Goal: Communication & Community: Ask a question

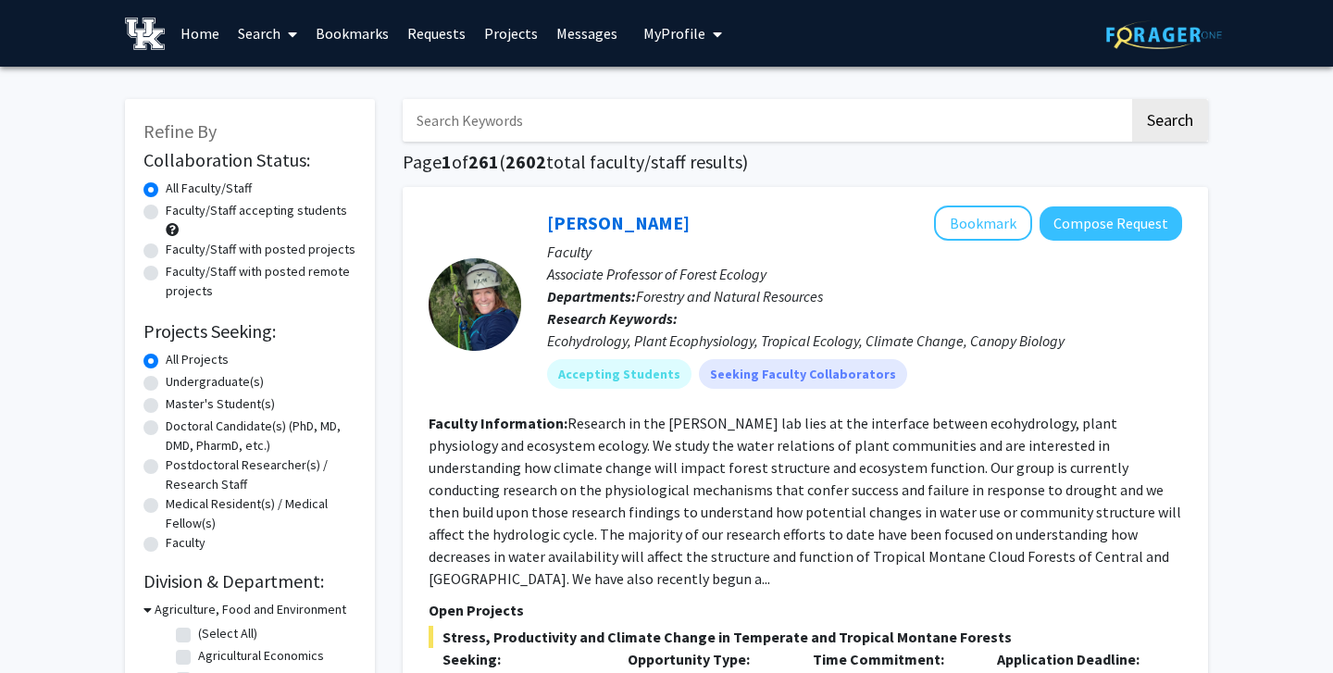
click at [166, 386] on label "Undergraduate(s)" at bounding box center [215, 381] width 98 height 19
click at [166, 384] on input "Undergraduate(s)" at bounding box center [172, 378] width 12 height 12
radio input "true"
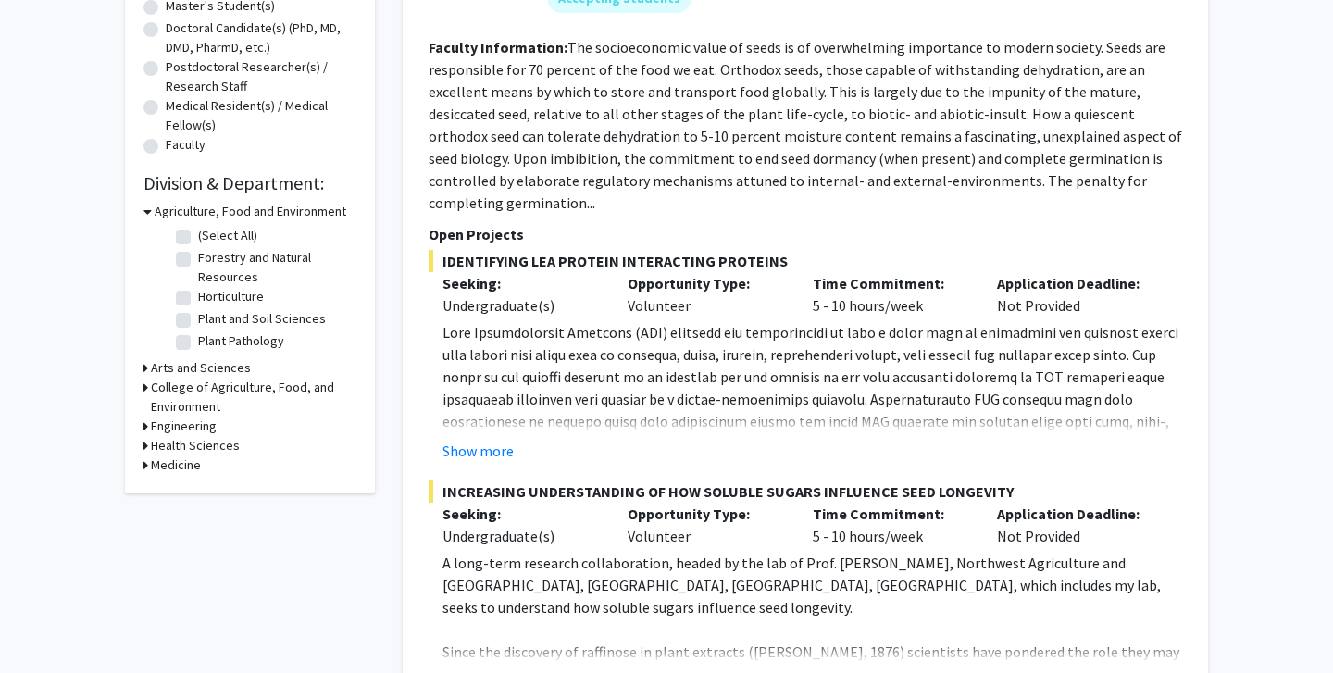
scroll to position [399, 0]
click at [148, 463] on div "Medicine" at bounding box center [249, 463] width 213 height 19
click at [145, 463] on icon at bounding box center [145, 463] width 5 height 19
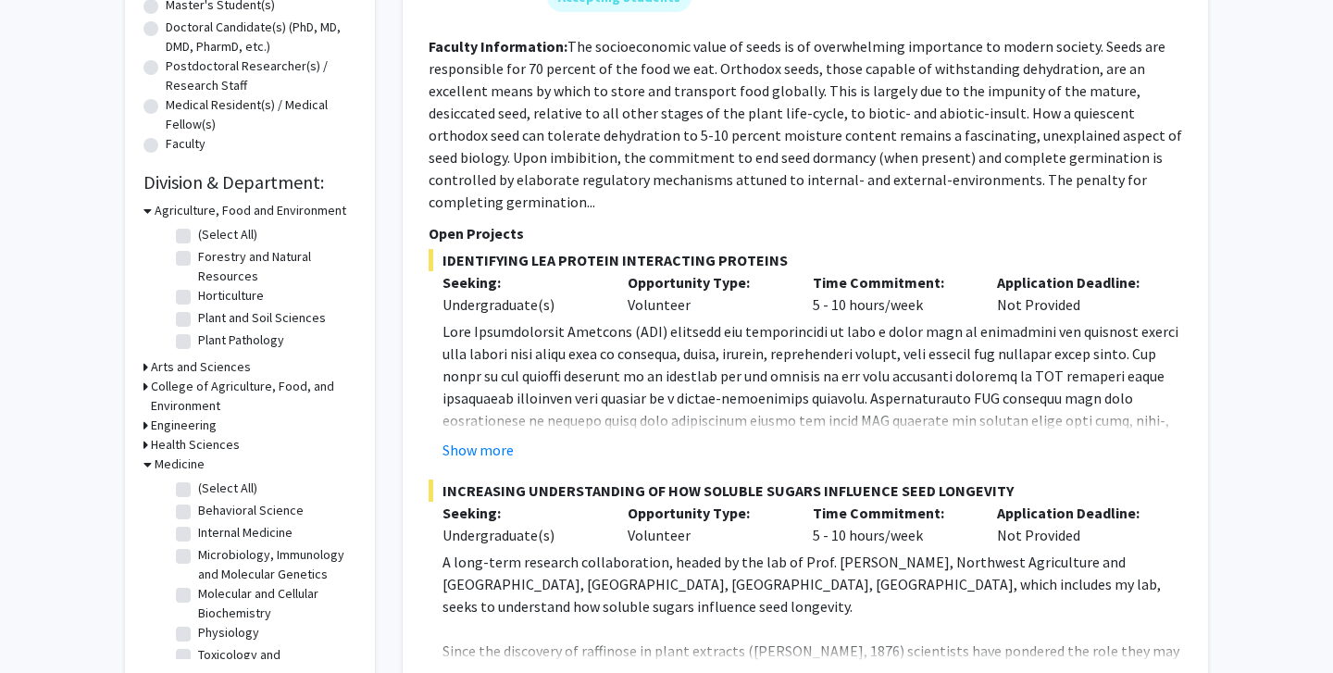
click at [198, 494] on label "(Select All)" at bounding box center [227, 487] width 59 height 19
click at [198, 490] on input "(Select All)" at bounding box center [204, 484] width 12 height 12
checkbox input "true"
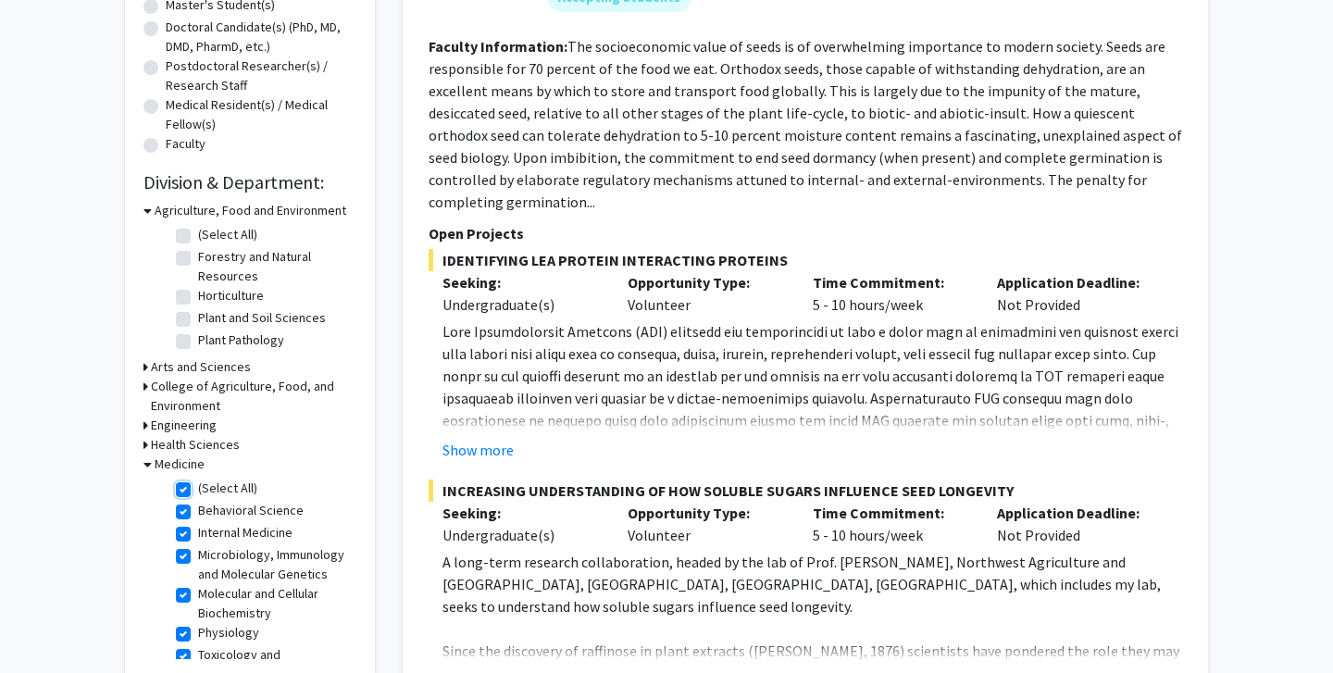
checkbox input "true"
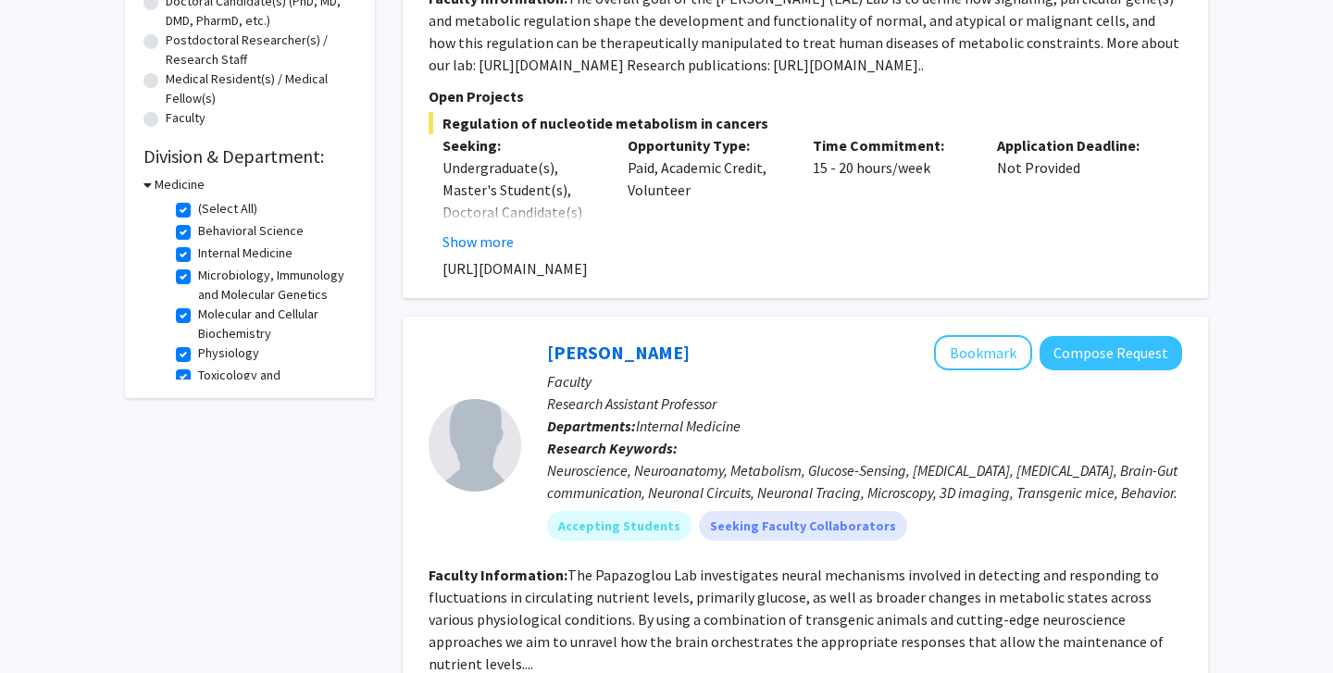
scroll to position [421, 0]
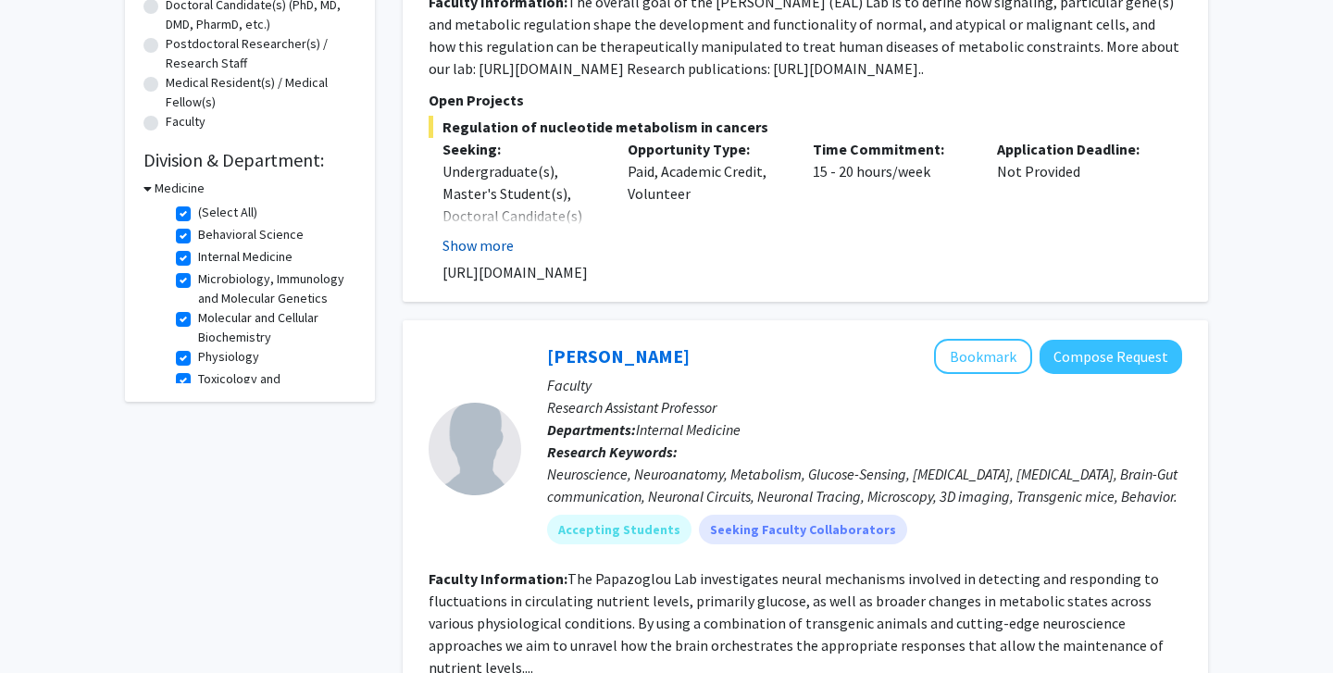
click at [480, 245] on button "Show more" at bounding box center [477, 245] width 71 height 22
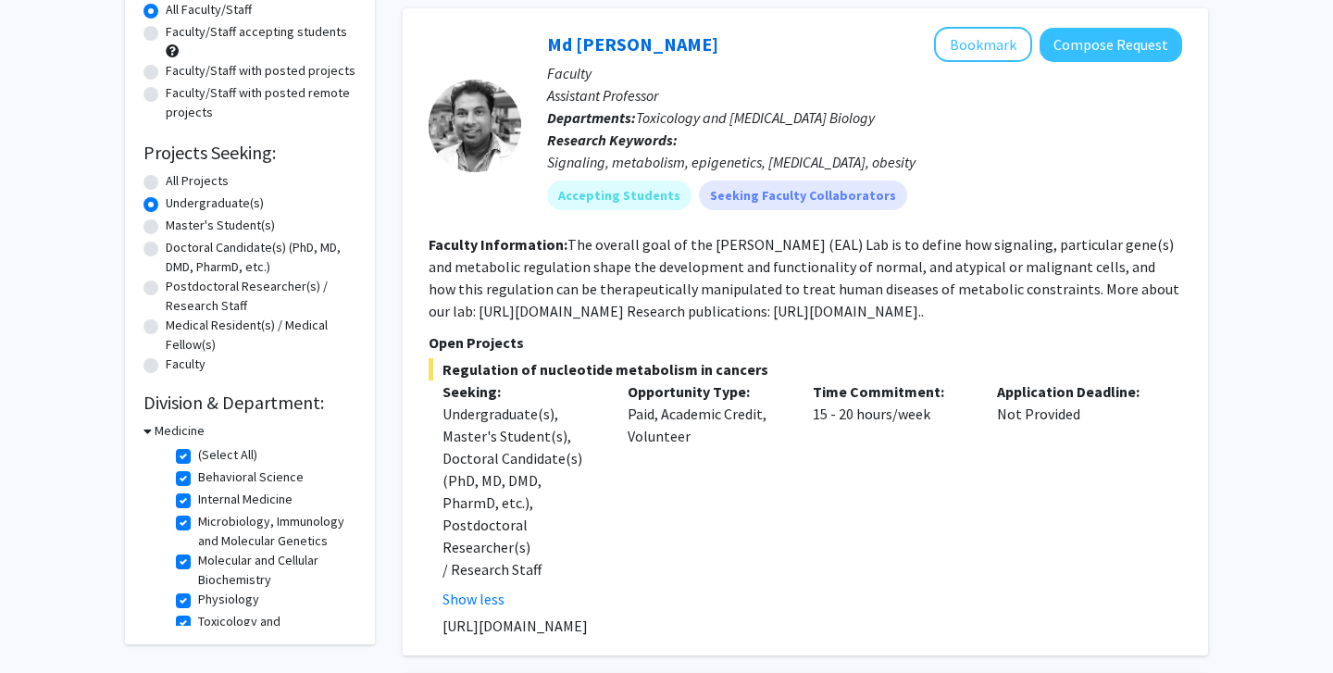
scroll to position [178, 0]
click at [961, 309] on fg-read-more "The overall goal of the [PERSON_NAME] (EAL) Lab is to define how signaling, par…" at bounding box center [803, 278] width 750 height 85
click at [1076, 55] on button "Compose Request" at bounding box center [1110, 46] width 143 height 34
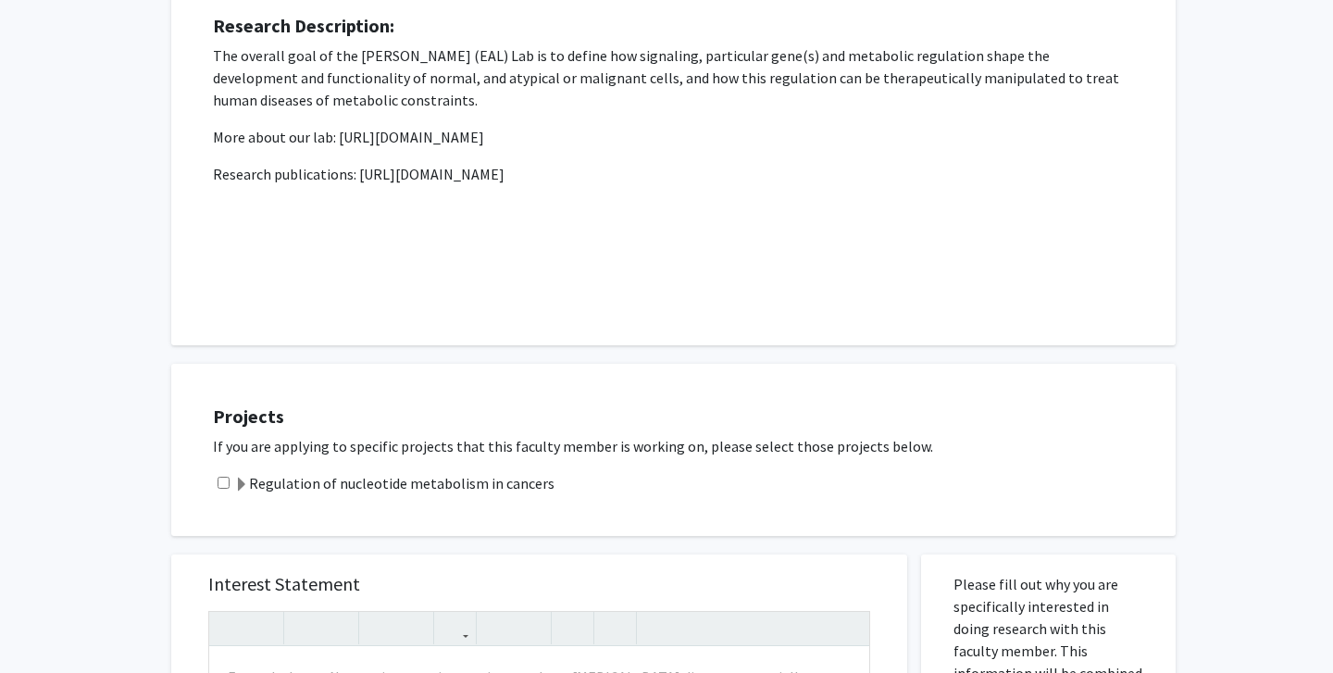
scroll to position [254, 0]
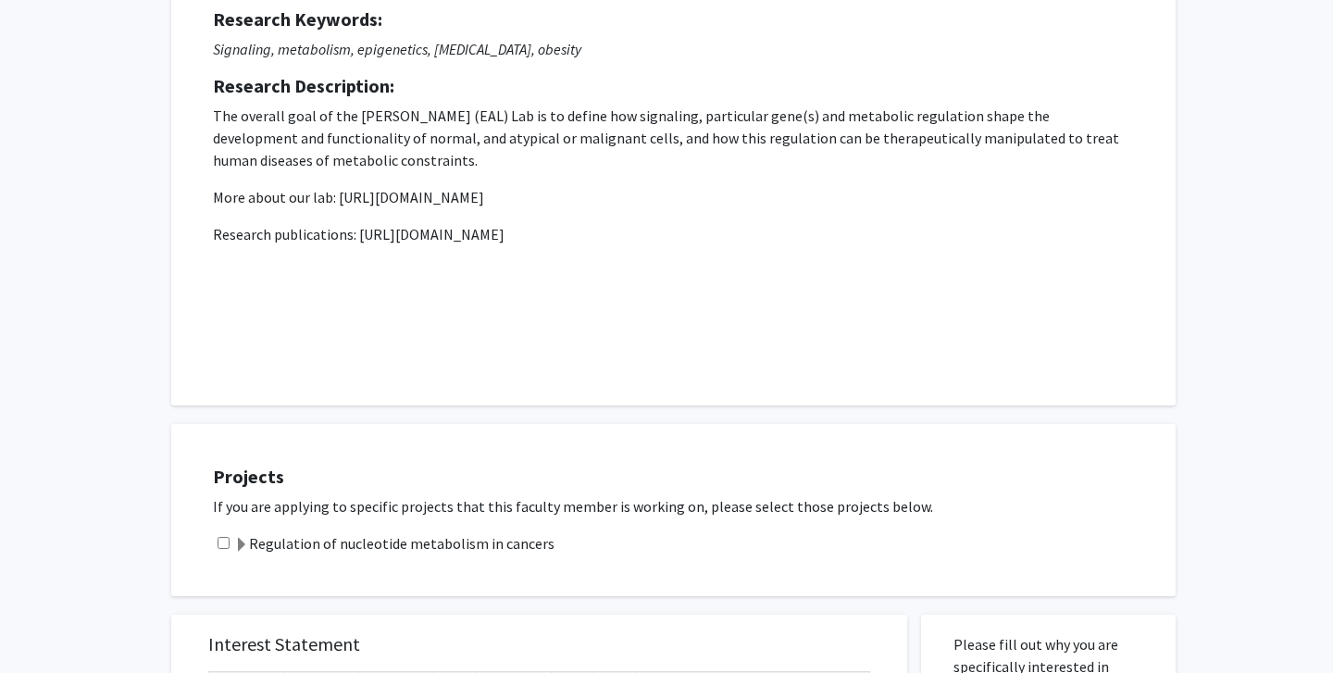
click at [215, 538] on div "Regulation of nucleotide metabolism in cancers" at bounding box center [685, 543] width 944 height 22
click at [221, 539] on input "checkbox" at bounding box center [223, 543] width 12 height 12
checkbox input "true"
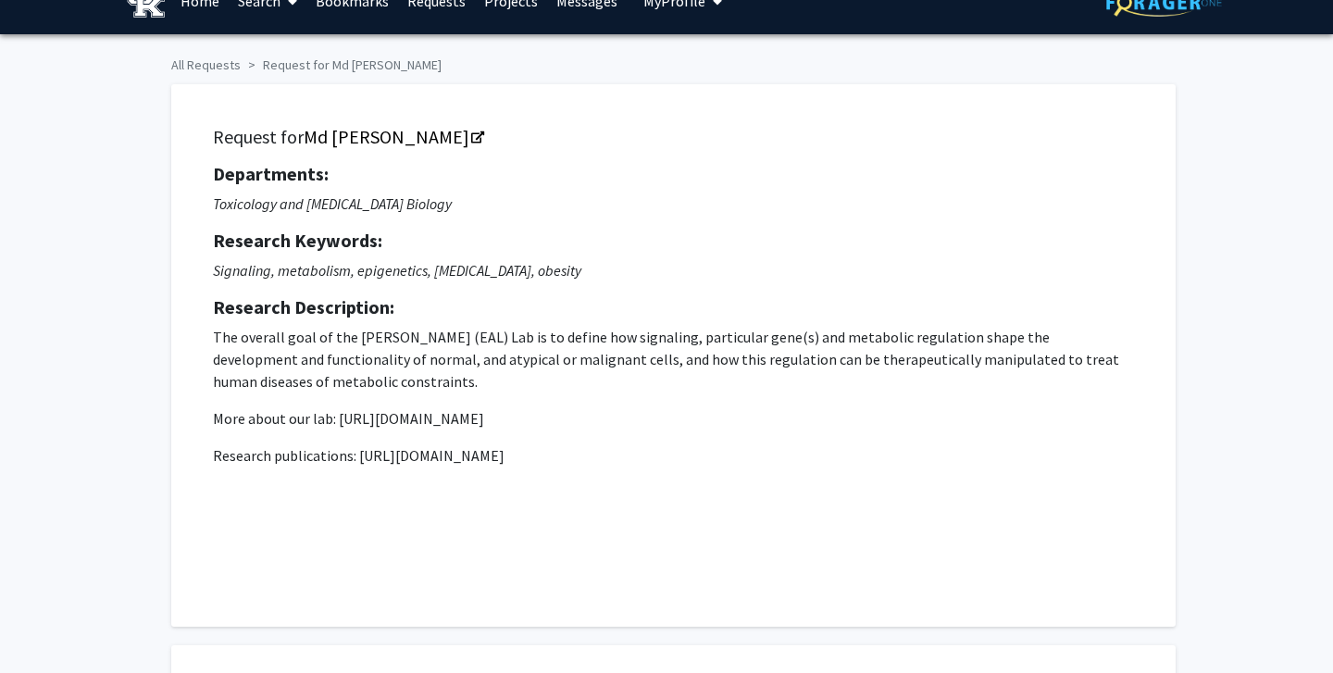
scroll to position [0, 0]
